Goal: Navigation & Orientation: Find specific page/section

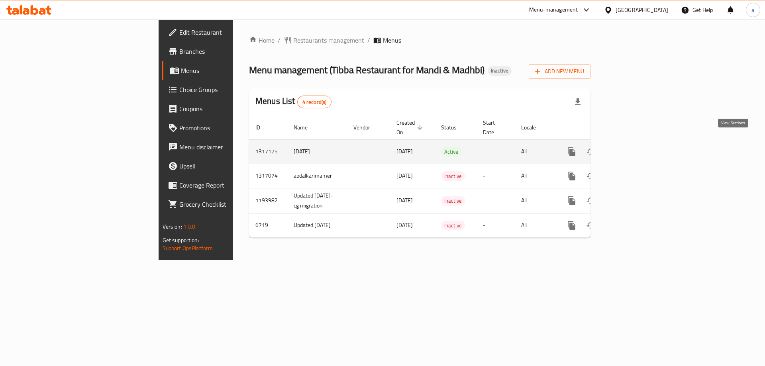
click at [639, 147] on link "enhanced table" at bounding box center [629, 151] width 19 height 19
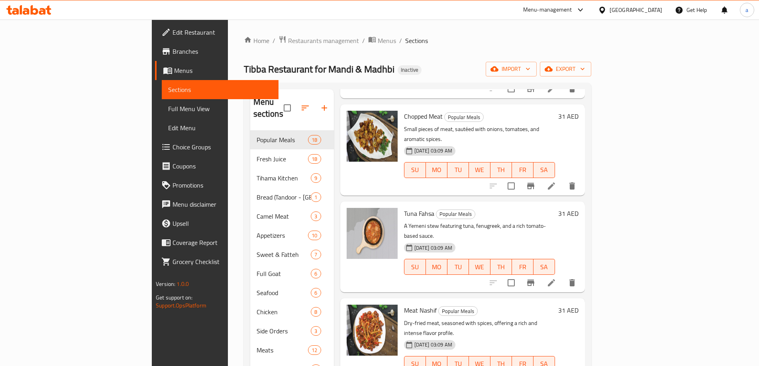
click at [174, 74] on span "Menus" at bounding box center [223, 71] width 98 height 10
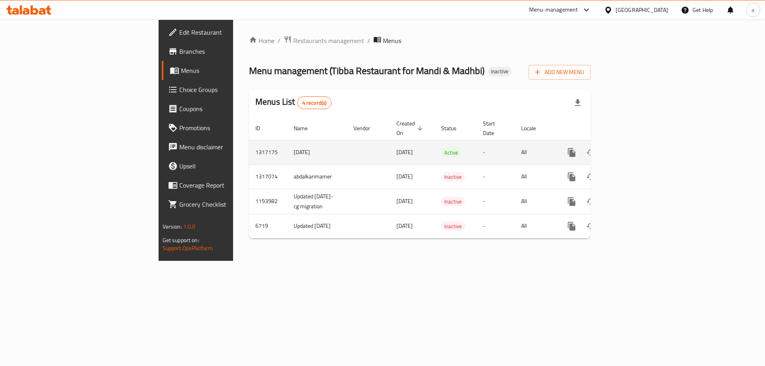
click at [633, 149] on icon "enhanced table" at bounding box center [629, 152] width 7 height 7
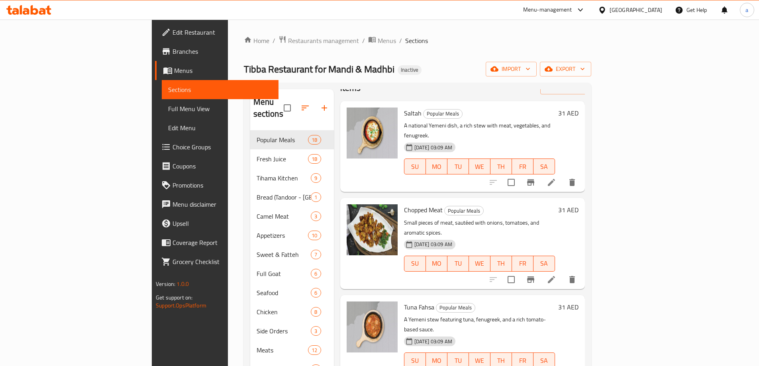
scroll to position [40, 0]
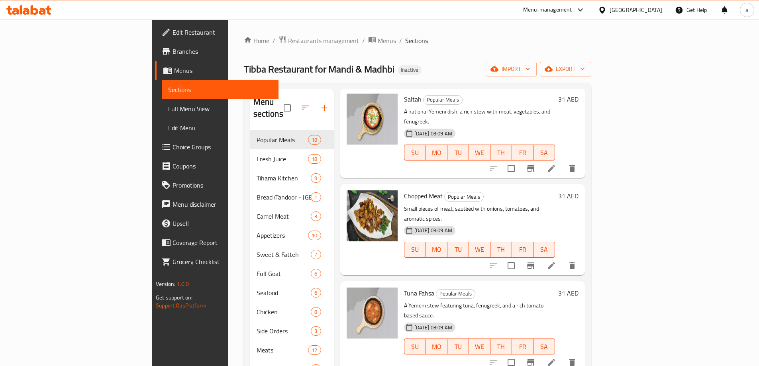
click at [168, 108] on span "Full Menu View" at bounding box center [220, 109] width 104 height 10
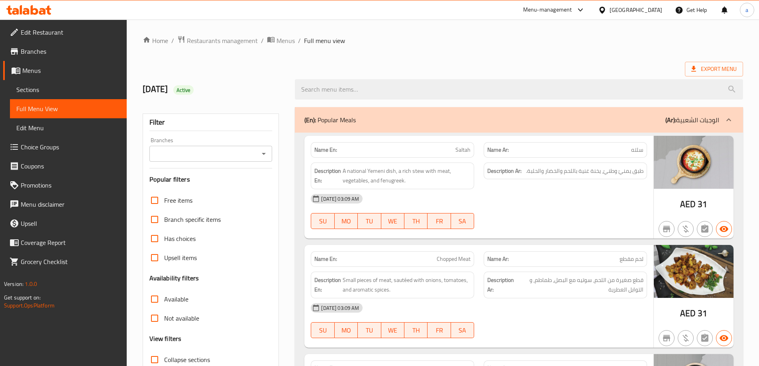
scroll to position [159, 0]
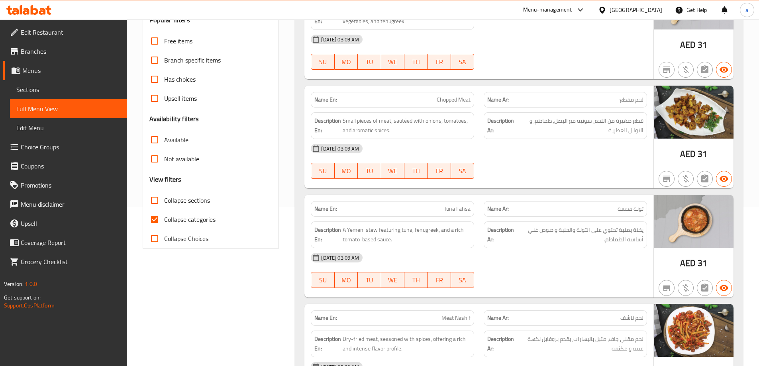
click at [155, 222] on input "Collapse categories" at bounding box center [154, 219] width 19 height 19
checkbox input "false"
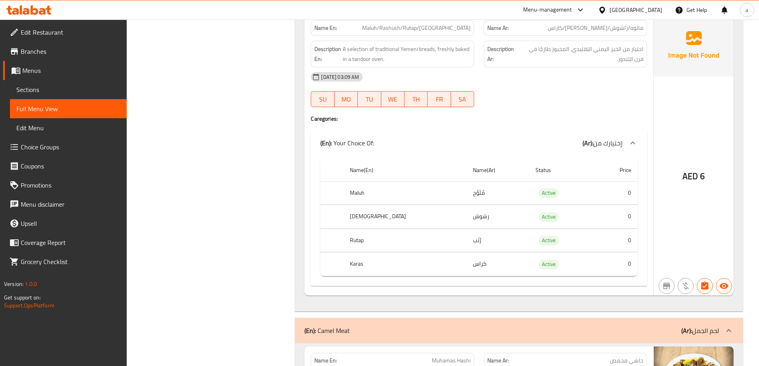
scroll to position [5419, 0]
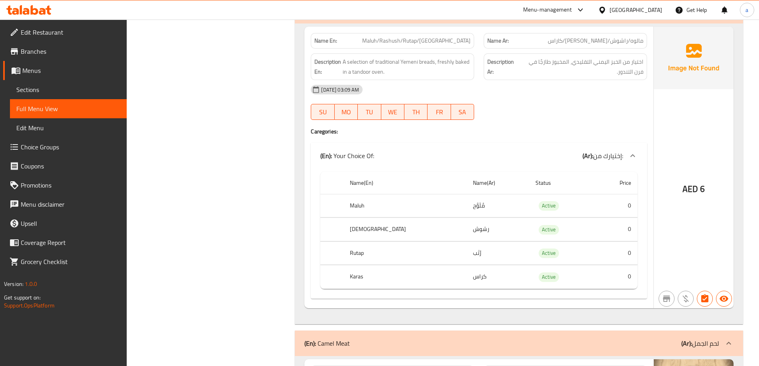
click at [424, 41] on span "Maluh/Rashush/Rutap/Karas" at bounding box center [416, 41] width 108 height 8
copy span "Maluh/Rashush/Rutap/Karas"
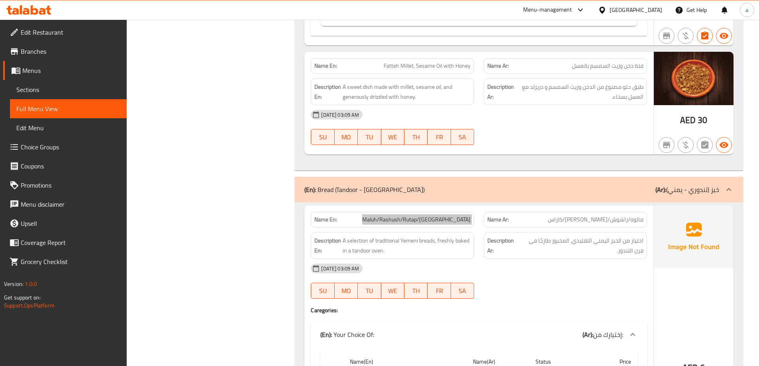
scroll to position [5180, 0]
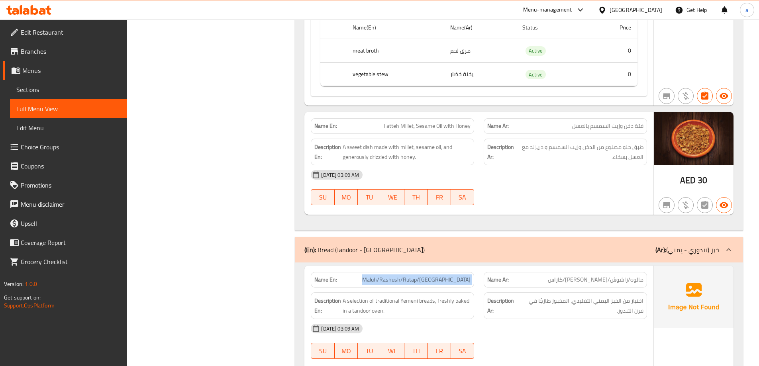
click at [35, 73] on span "Menus" at bounding box center [71, 71] width 98 height 10
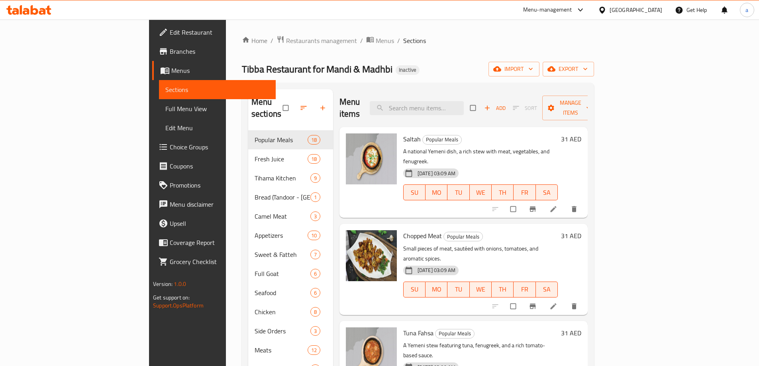
click at [41, 14] on icon at bounding box center [42, 11] width 7 height 7
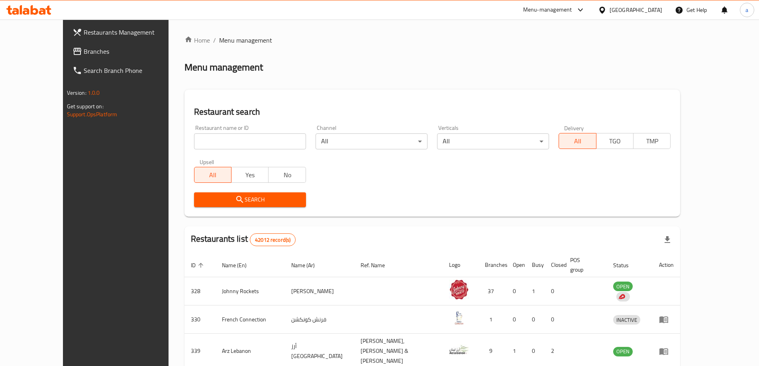
click at [66, 57] on link "Branches" at bounding box center [128, 51] width 124 height 19
